Goal: Task Accomplishment & Management: Use online tool/utility

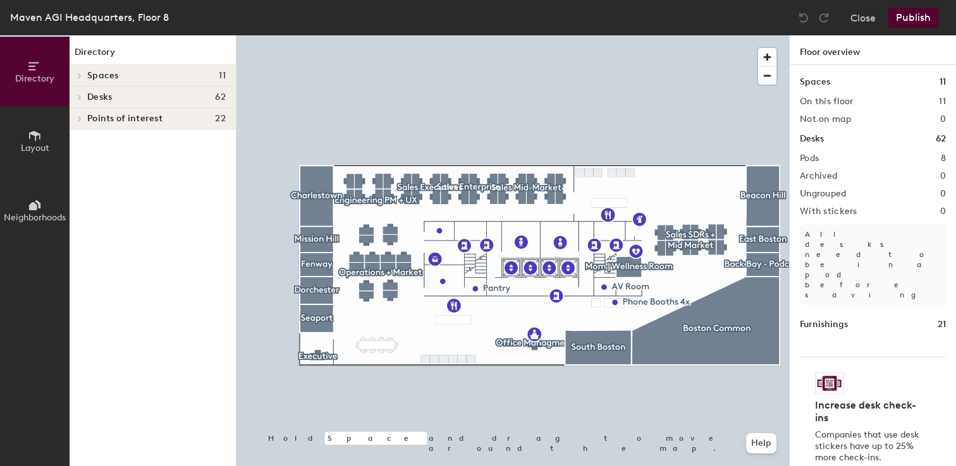
click at [39, 143] on span "Layout" at bounding box center [35, 148] width 28 height 11
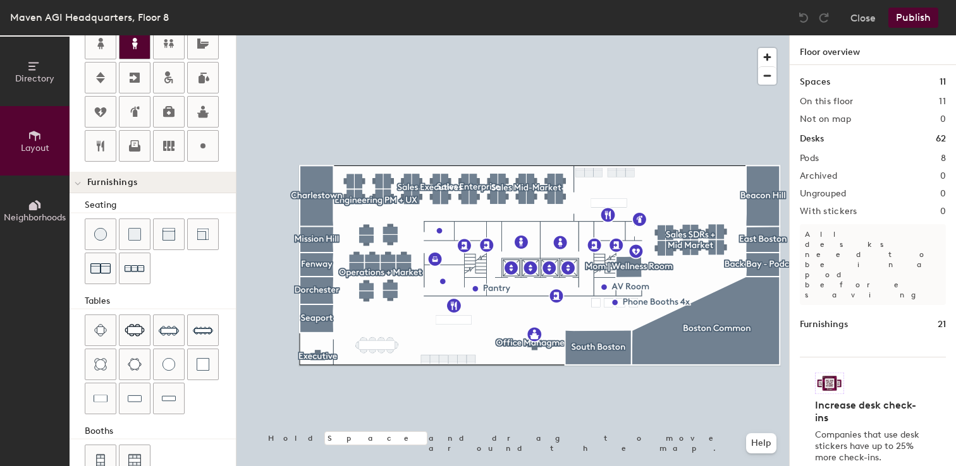
scroll to position [303, 0]
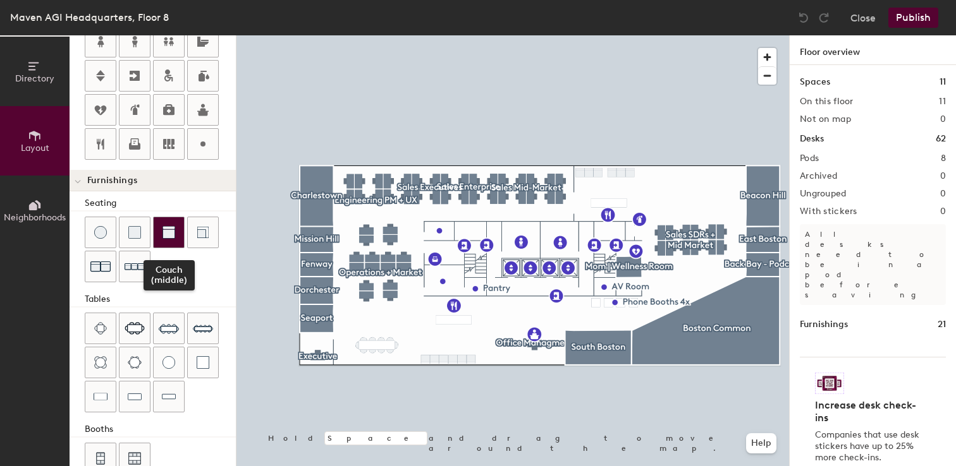
click at [161, 228] on div at bounding box center [169, 232] width 30 height 30
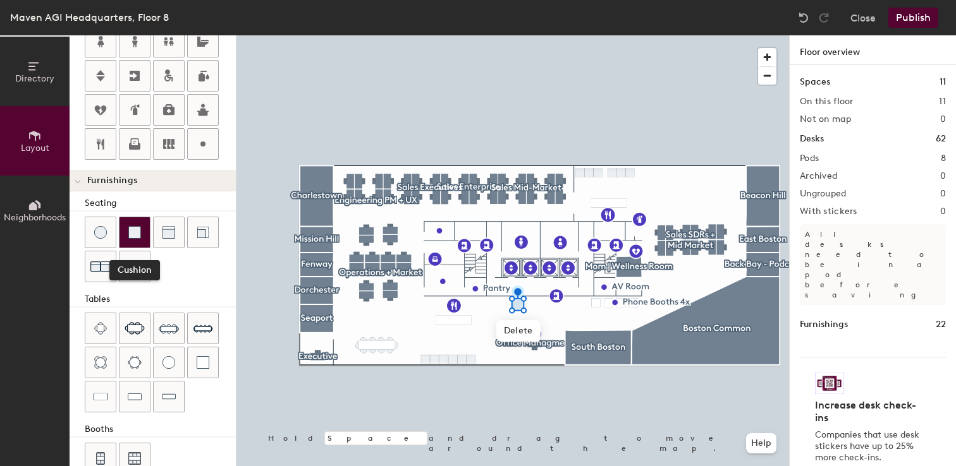
click at [140, 238] on img at bounding box center [134, 232] width 13 height 13
click at [145, 226] on div at bounding box center [134, 232] width 30 height 30
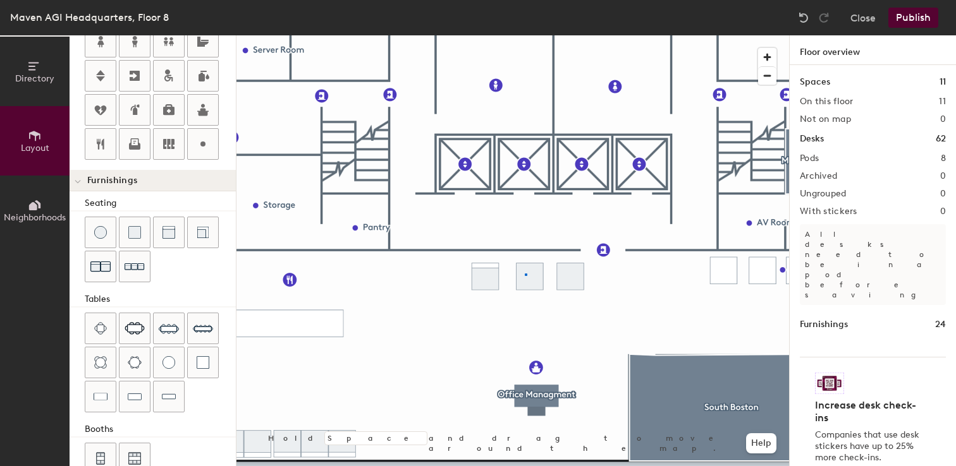
click at [518, 35] on div at bounding box center [512, 35] width 552 height 0
click at [572, 35] on div at bounding box center [512, 35] width 552 height 0
click at [482, 35] on div at bounding box center [512, 35] width 552 height 0
click at [164, 234] on img at bounding box center [168, 232] width 13 height 13
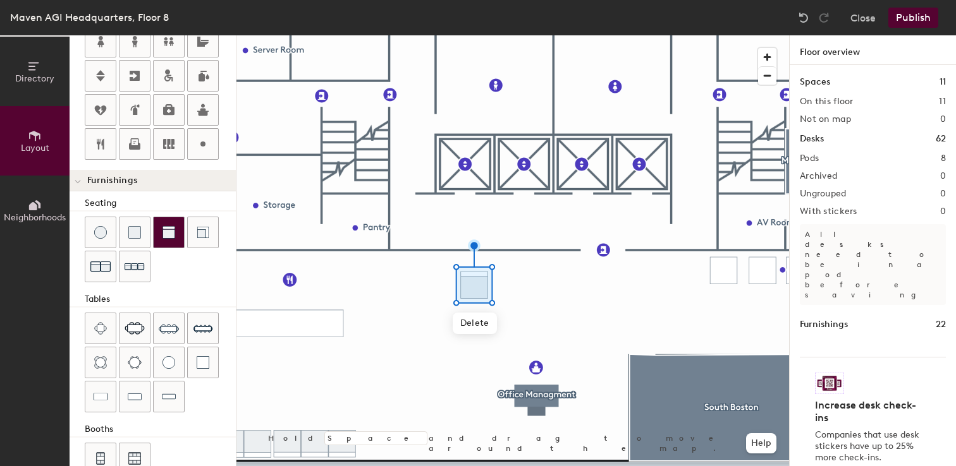
click at [165, 238] on img at bounding box center [168, 232] width 13 height 13
click at [170, 230] on img at bounding box center [168, 232] width 13 height 13
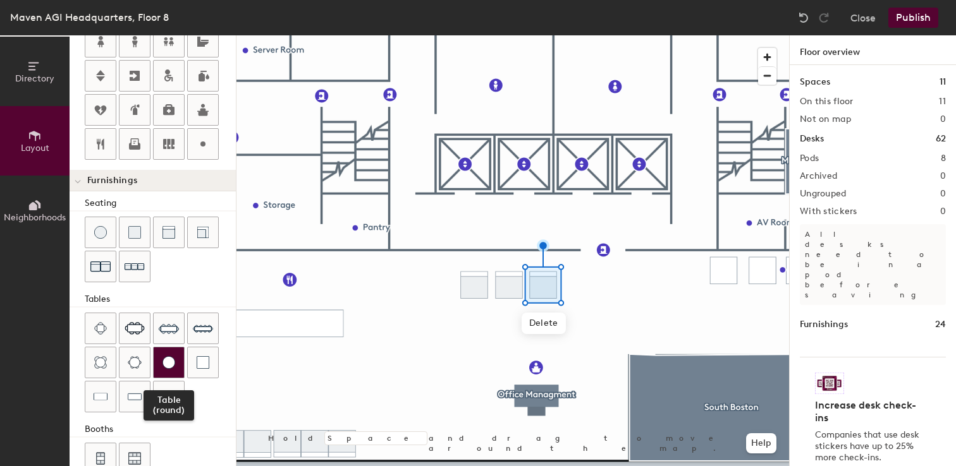
click at [170, 368] on img at bounding box center [168, 362] width 13 height 13
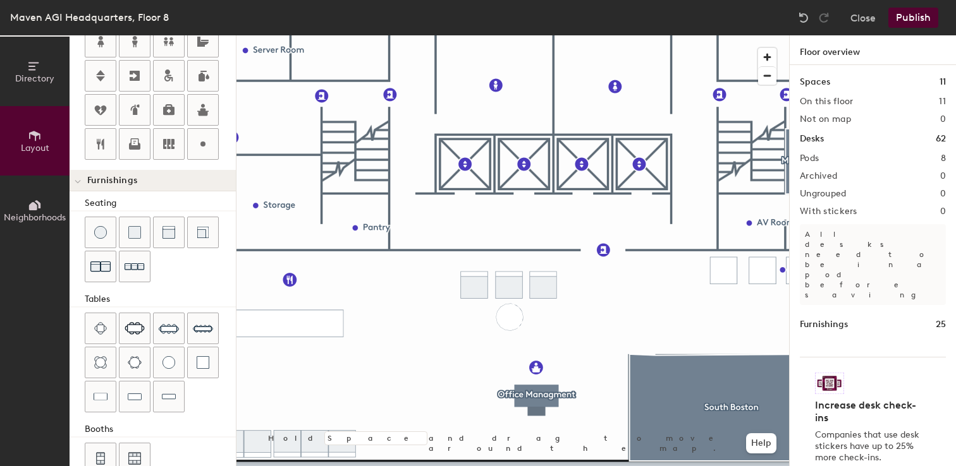
type input "20"
